Goal: Task Accomplishment & Management: Use online tool/utility

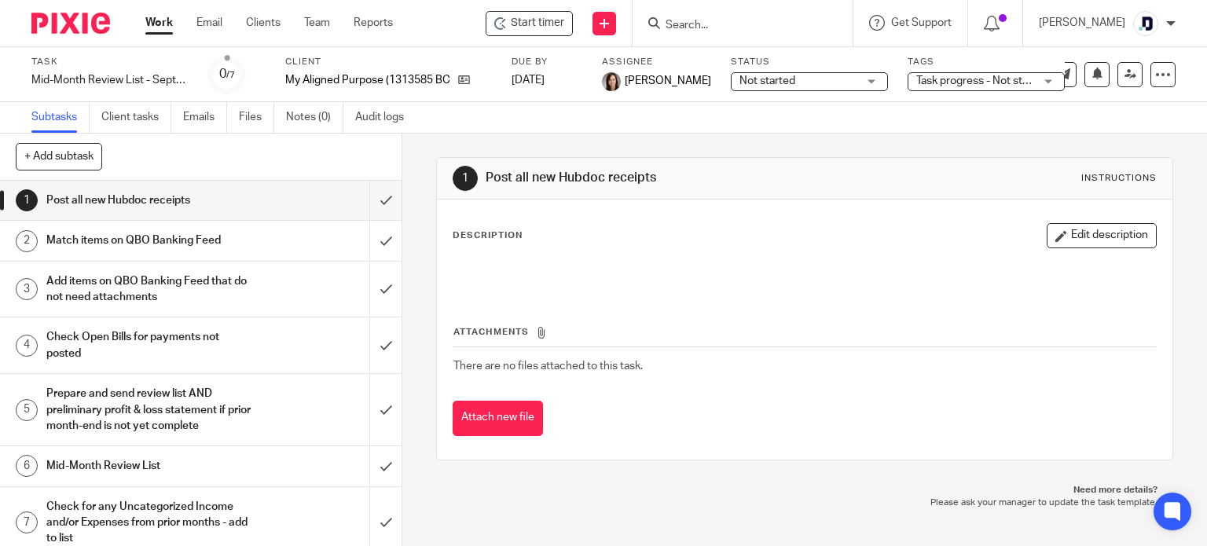
click at [172, 22] on link "Work" at bounding box center [158, 23] width 27 height 16
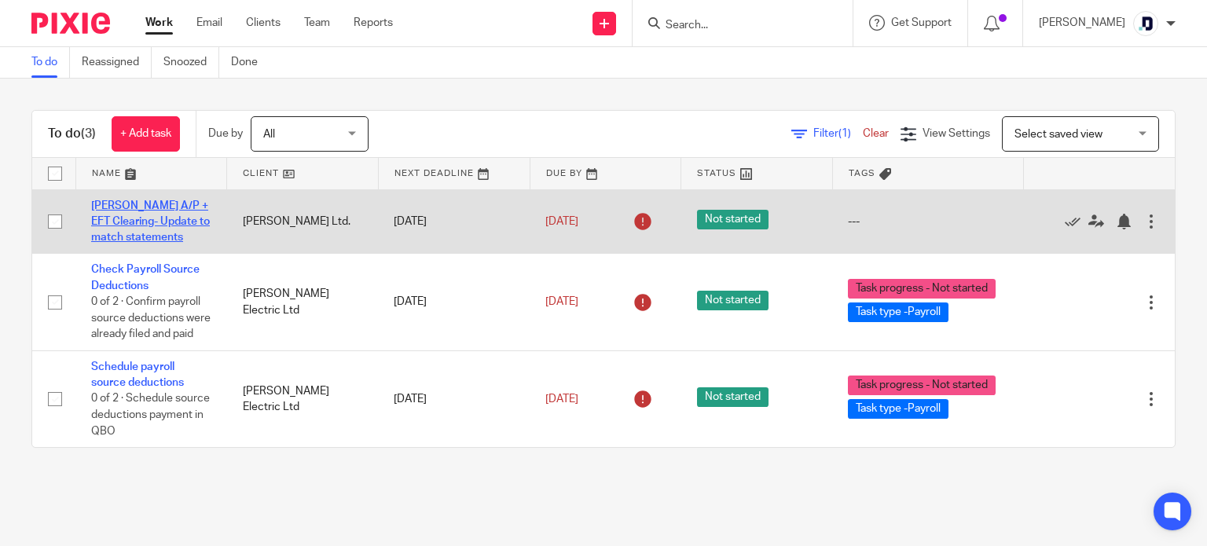
click at [173, 220] on link "[PERSON_NAME] A/P + EFT Clearing- Update to match statements" at bounding box center [150, 221] width 119 height 43
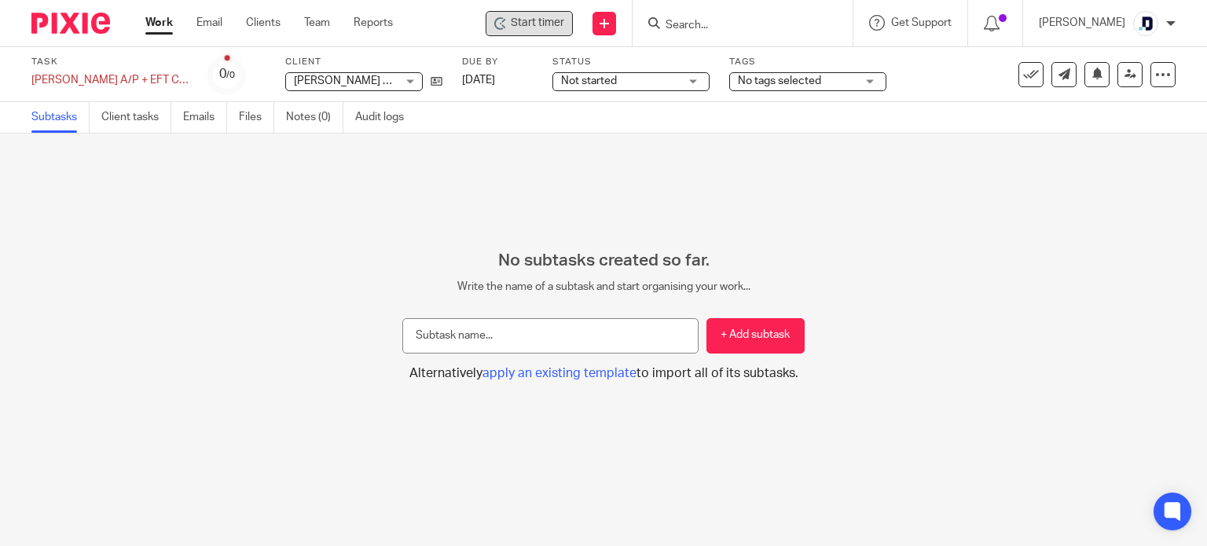
click at [542, 26] on span "Start timer" at bounding box center [537, 23] width 53 height 16
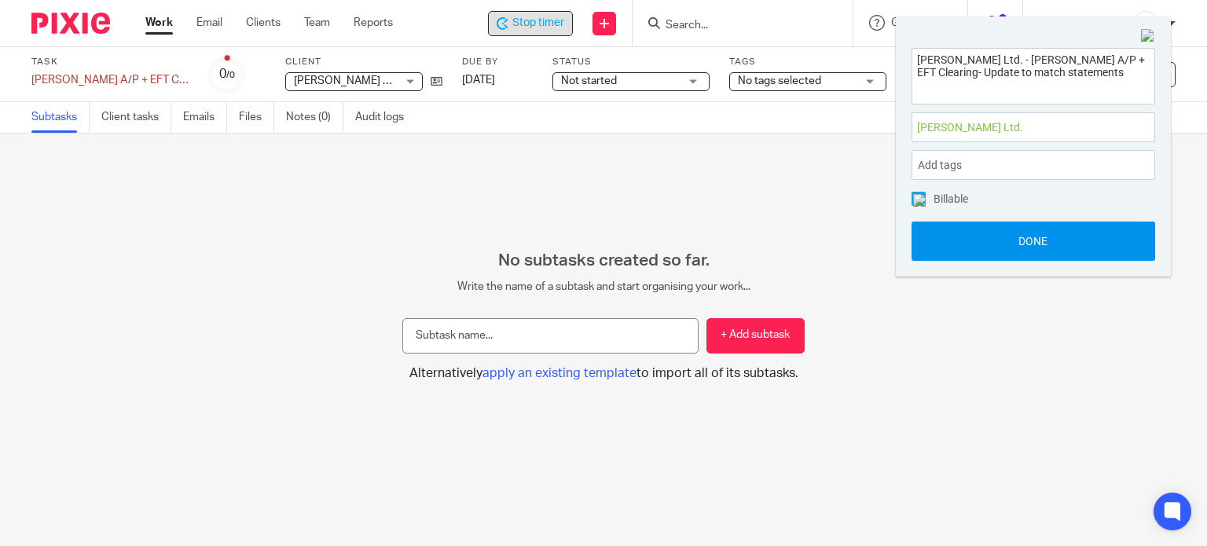
click at [1045, 242] on button "Done" at bounding box center [1033, 241] width 244 height 39
